Goal: Transaction & Acquisition: Purchase product/service

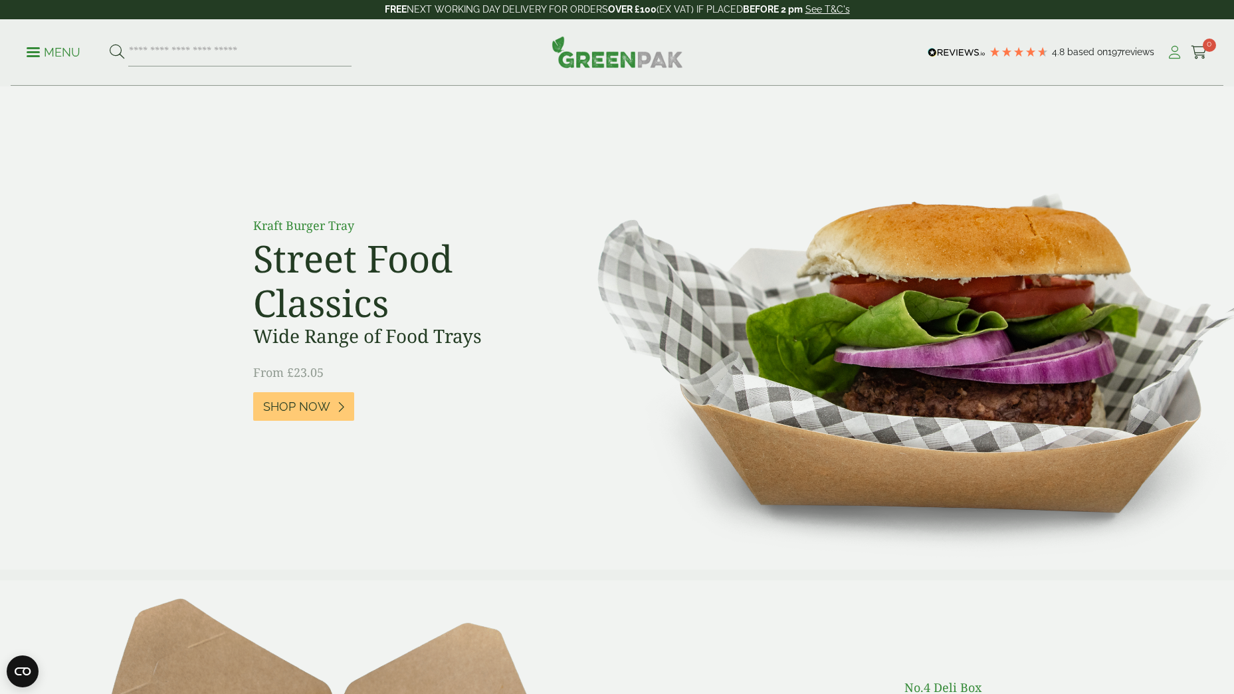
click at [1176, 48] on icon at bounding box center [1174, 52] width 17 height 13
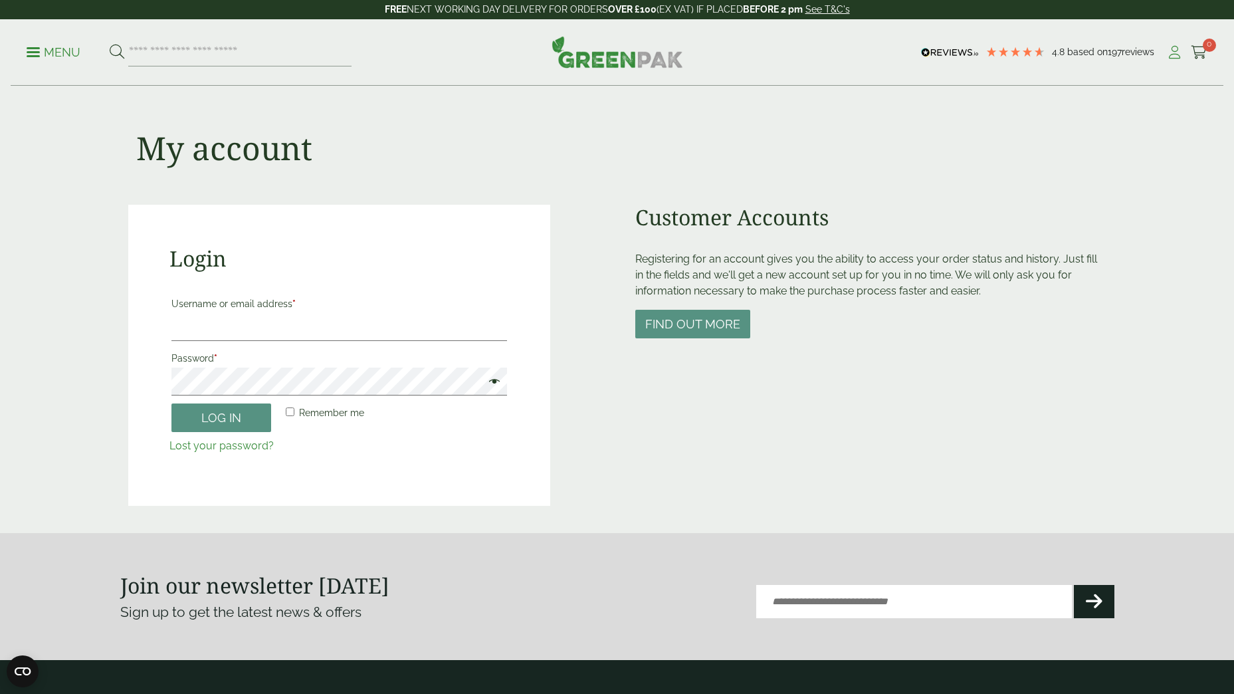
click at [1171, 55] on icon at bounding box center [1174, 52] width 17 height 13
click at [260, 312] on label "Username or email address *" at bounding box center [339, 303] width 336 height 19
click at [260, 313] on input "Username or email address *" at bounding box center [339, 327] width 336 height 28
type input "**********"
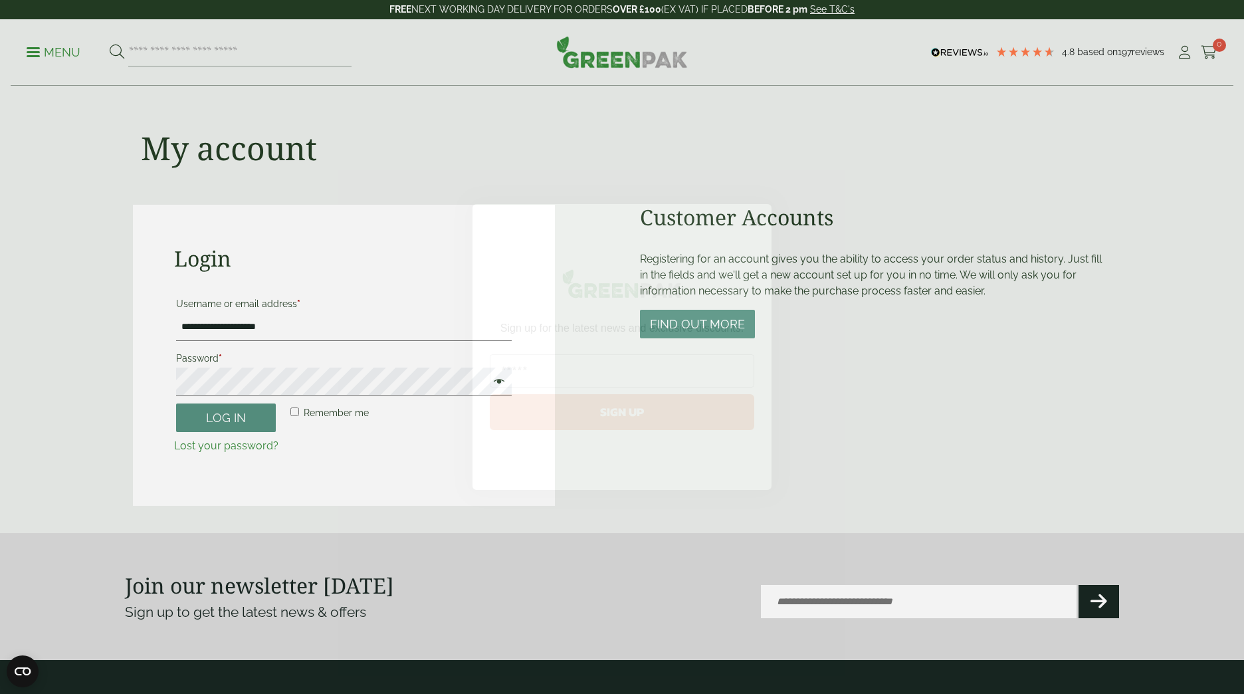
click at [751, 212] on circle "Close dialog" at bounding box center [755, 221] width 22 height 22
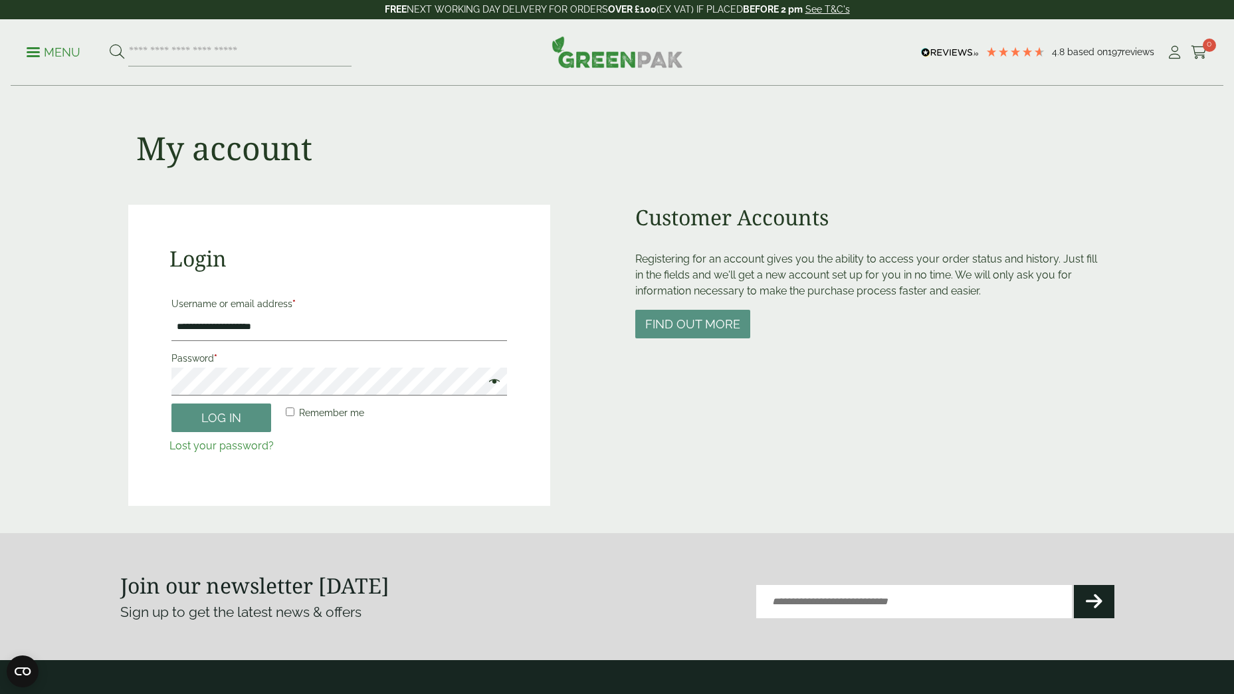
click at [328, 360] on label "Password *" at bounding box center [339, 358] width 336 height 19
click at [171, 403] on button "Log in" at bounding box center [221, 417] width 100 height 29
click at [490, 383] on span at bounding box center [490, 383] width 17 height 16
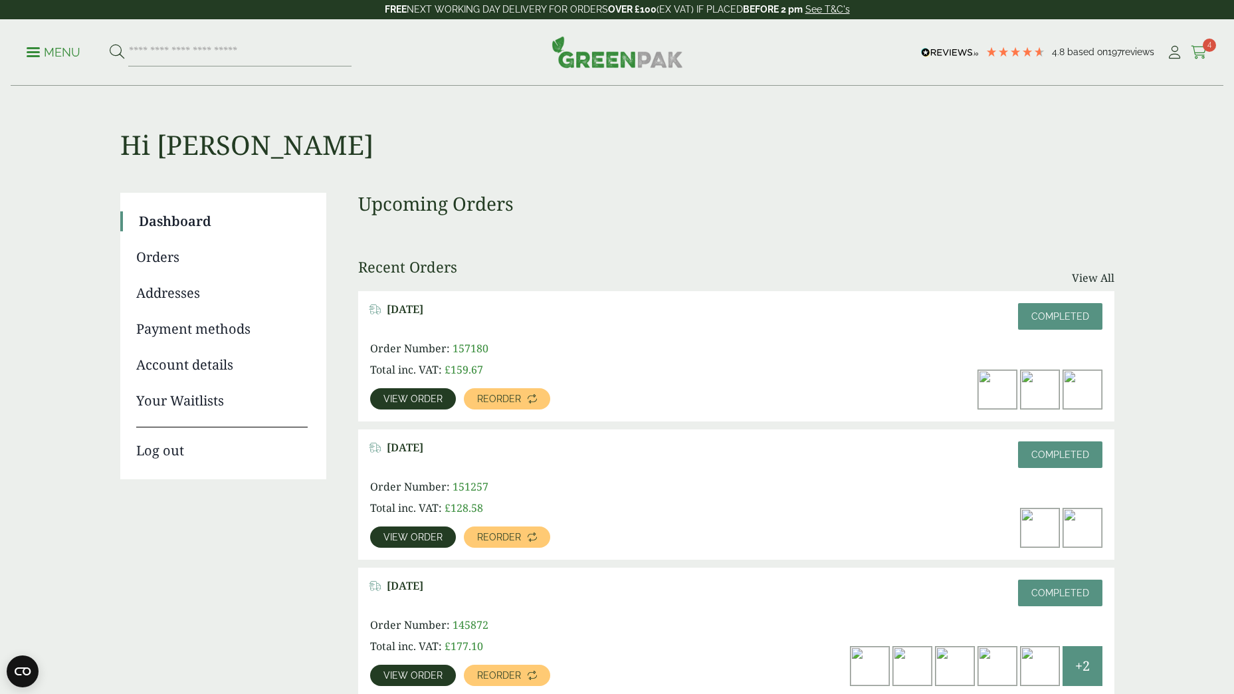
click at [1202, 54] on icon at bounding box center [1199, 52] width 17 height 13
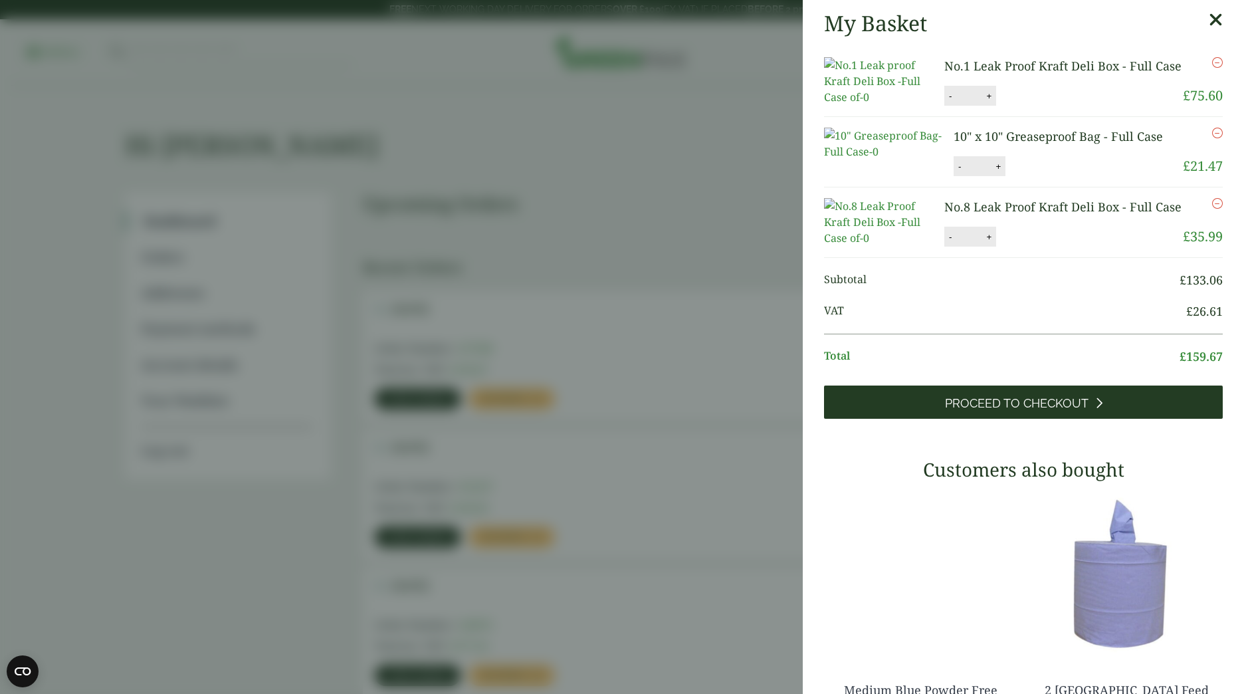
click at [1043, 419] on link "Proceed to Checkout" at bounding box center [1023, 401] width 399 height 33
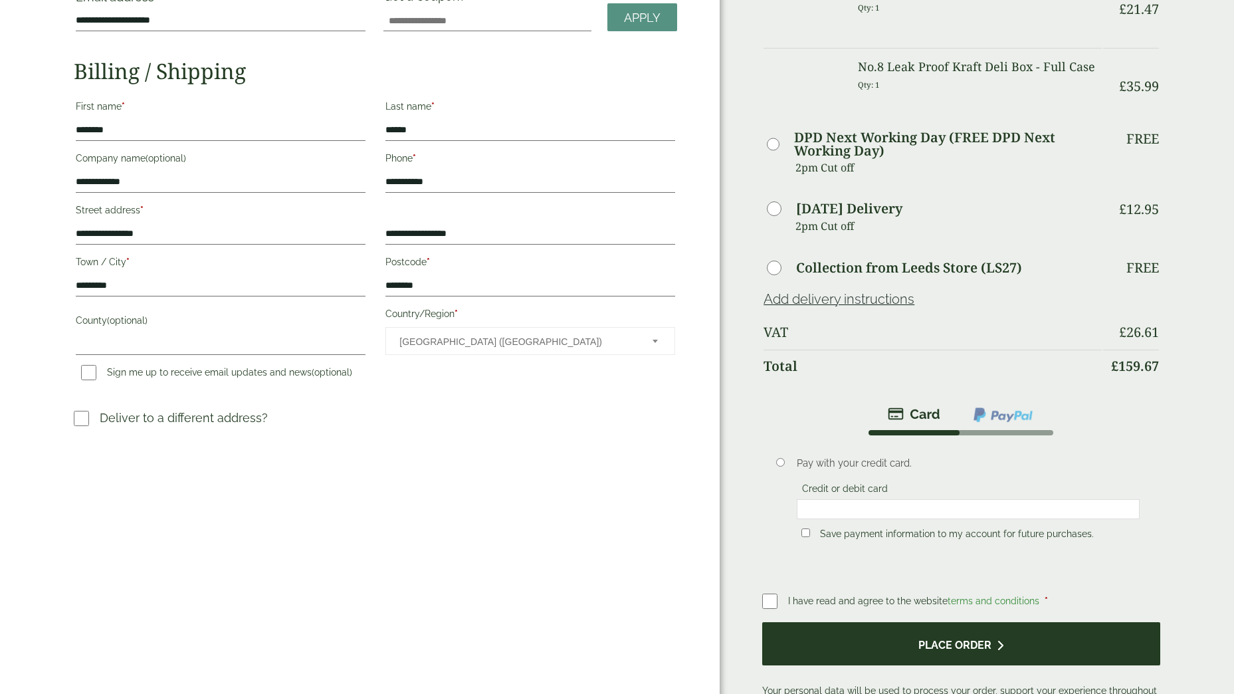
scroll to position [133, 0]
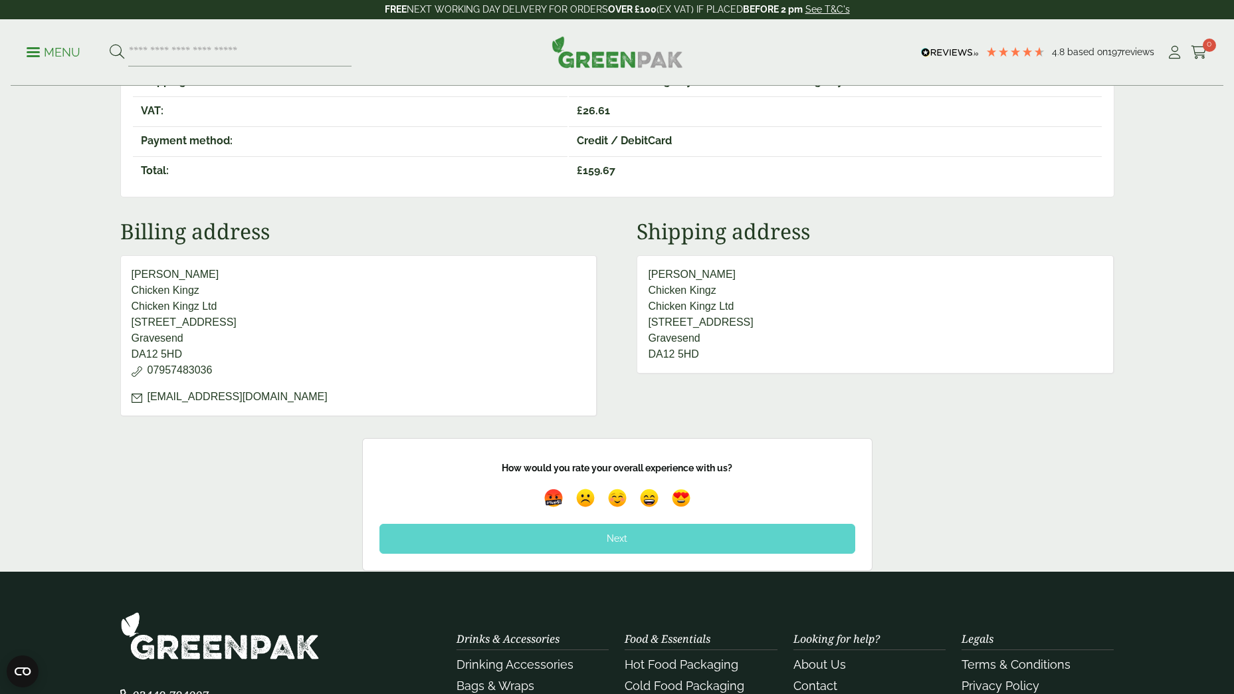
scroll to position [532, 0]
